Goal: Task Accomplishment & Management: Manage account settings

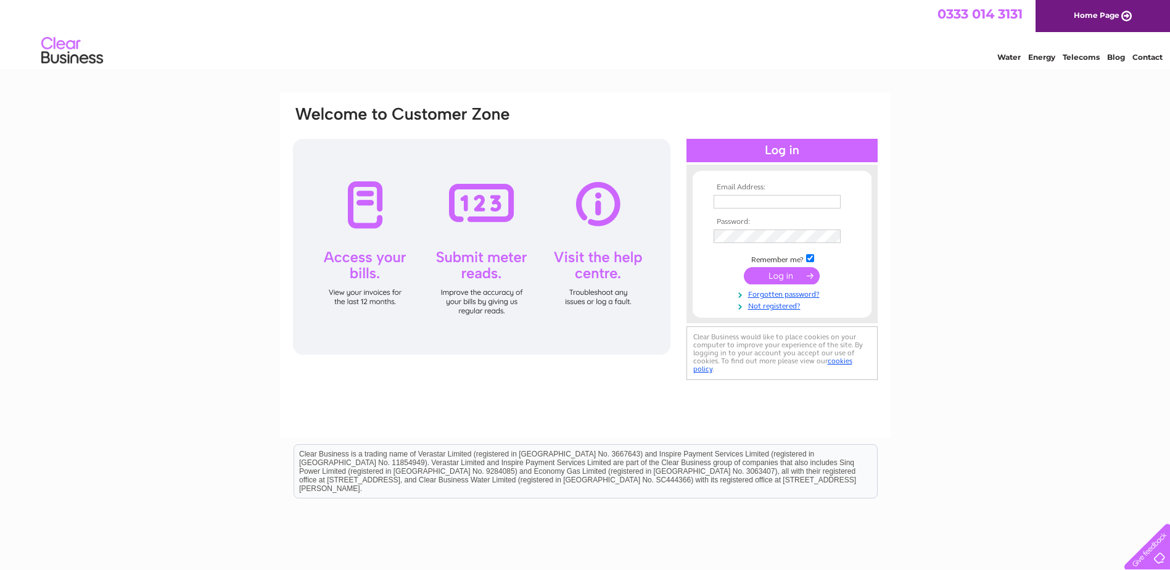
type input "rebecca.ellwood@jpgl.com"
click at [802, 280] on input "submit" at bounding box center [782, 275] width 76 height 17
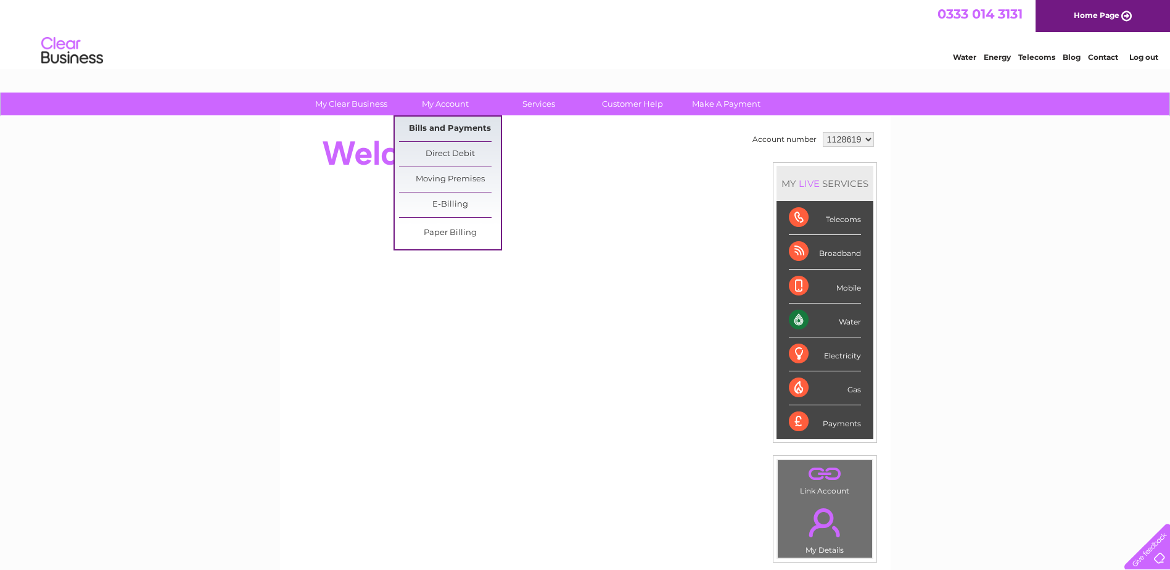
click at [474, 130] on link "Bills and Payments" at bounding box center [450, 129] width 102 height 25
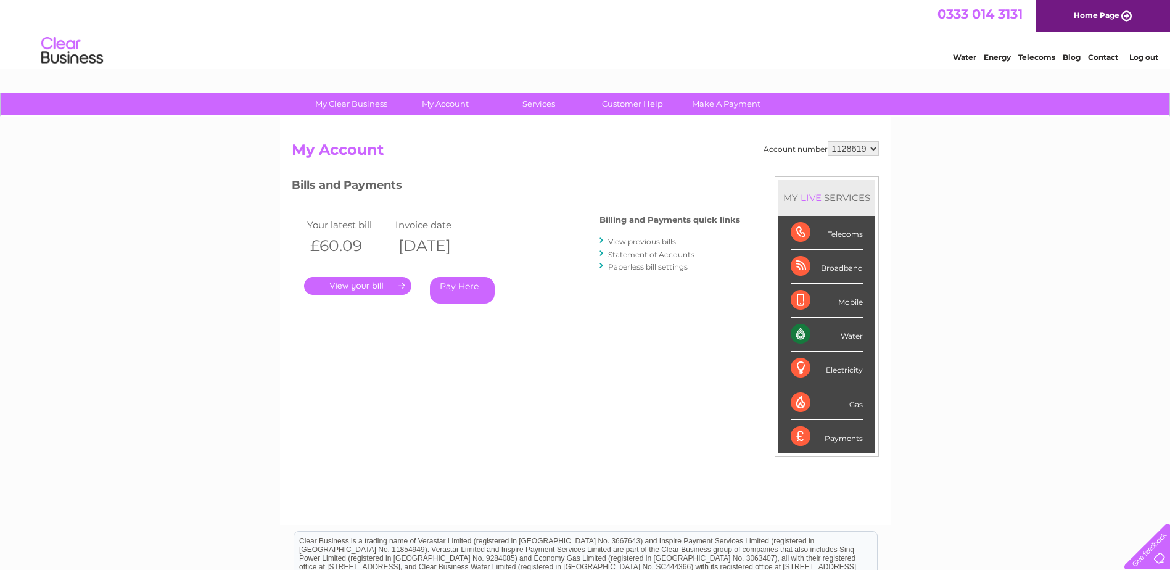
click at [668, 241] on link "View previous bills" at bounding box center [642, 241] width 68 height 9
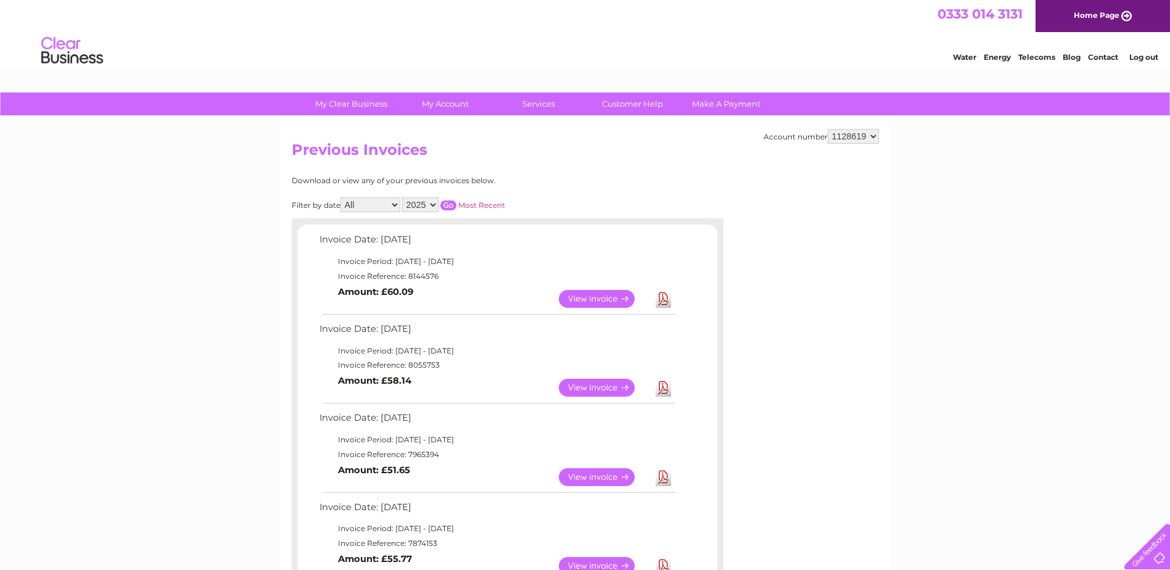
click at [594, 387] on link "View" at bounding box center [604, 388] width 91 height 18
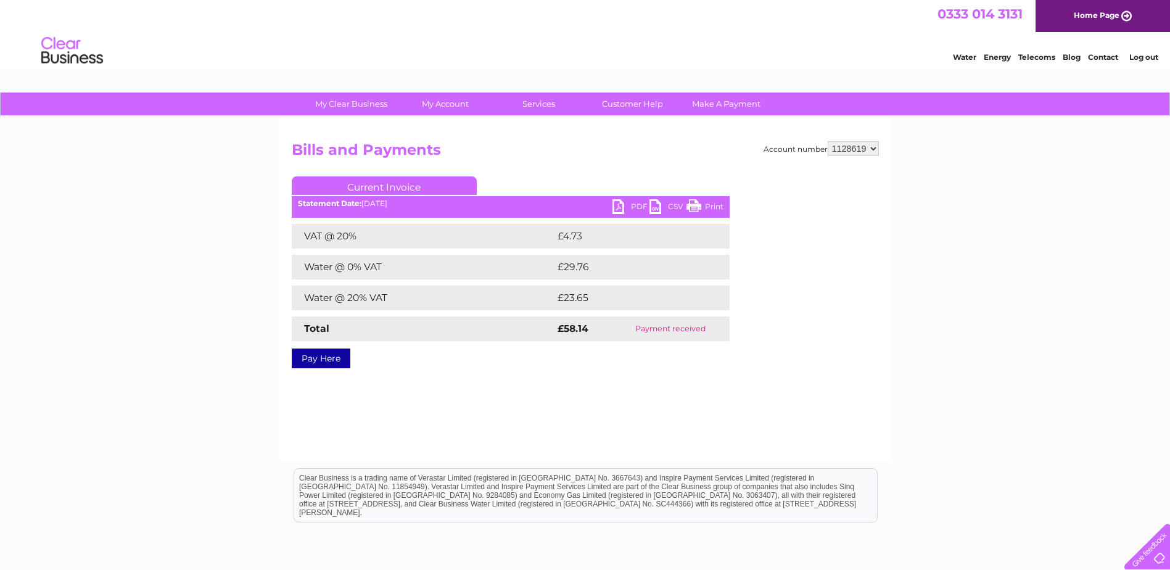
click at [632, 208] on link "PDF" at bounding box center [630, 208] width 37 height 18
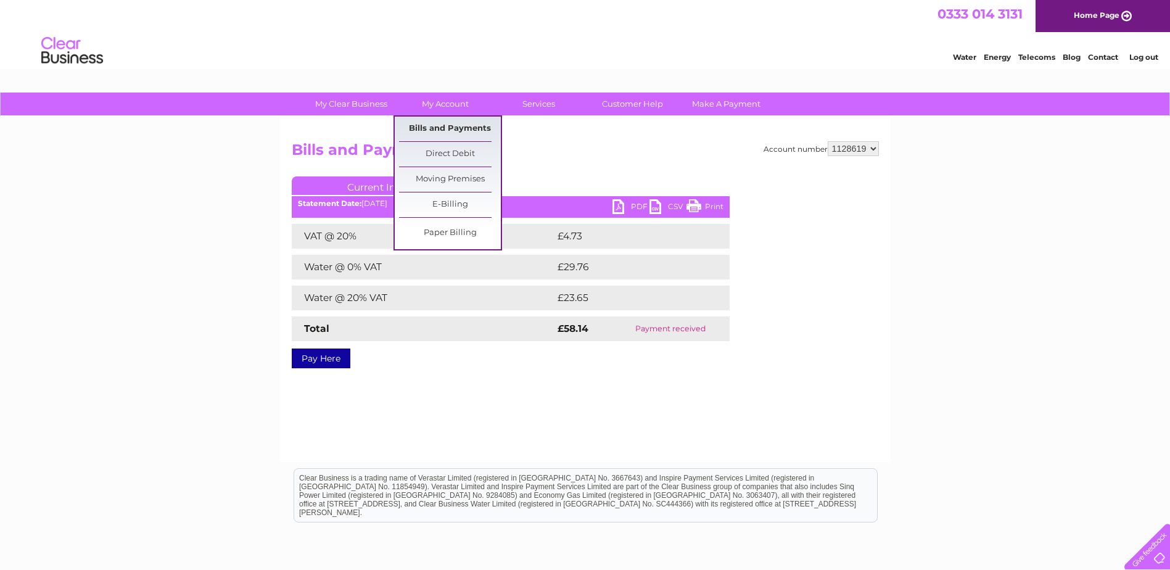
click at [434, 123] on link "Bills and Payments" at bounding box center [450, 129] width 102 height 25
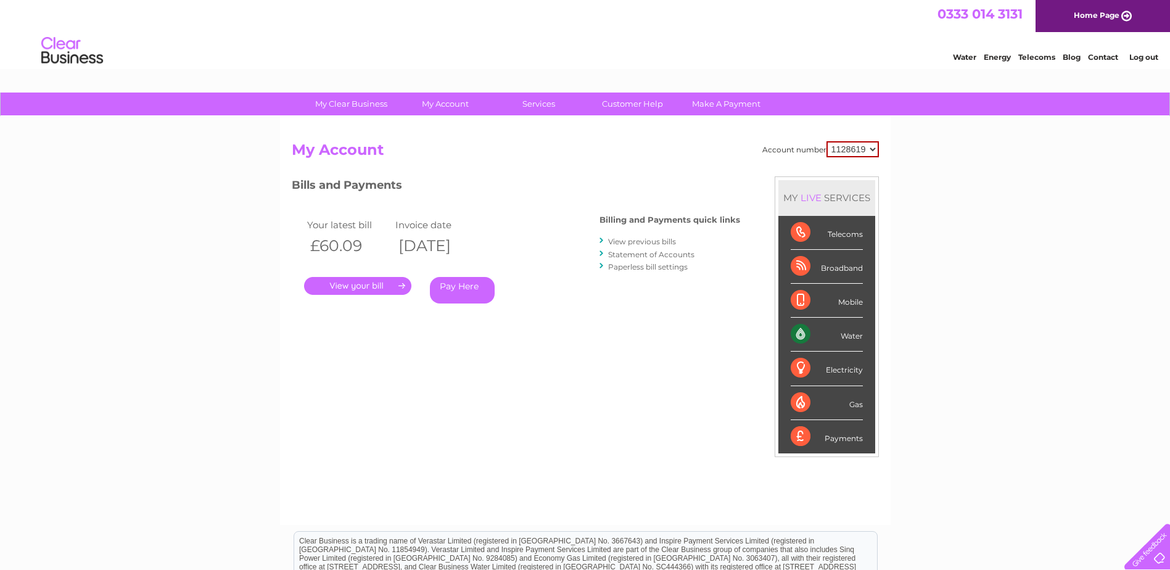
click at [380, 287] on link "." at bounding box center [357, 286] width 107 height 18
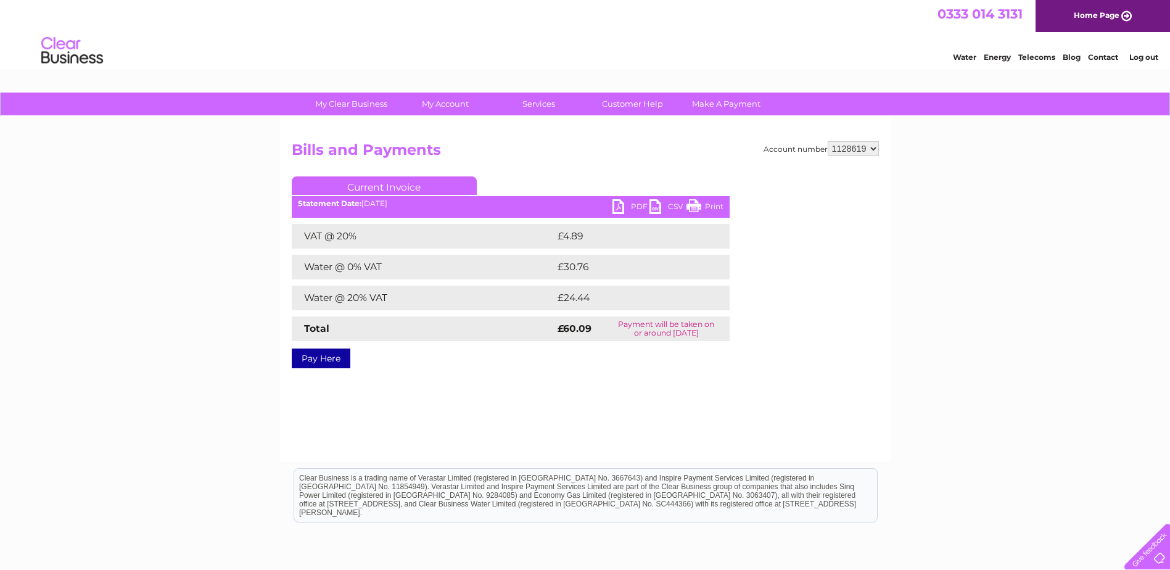
click at [632, 204] on link "PDF" at bounding box center [630, 208] width 37 height 18
